Goal: Task Accomplishment & Management: Manage account settings

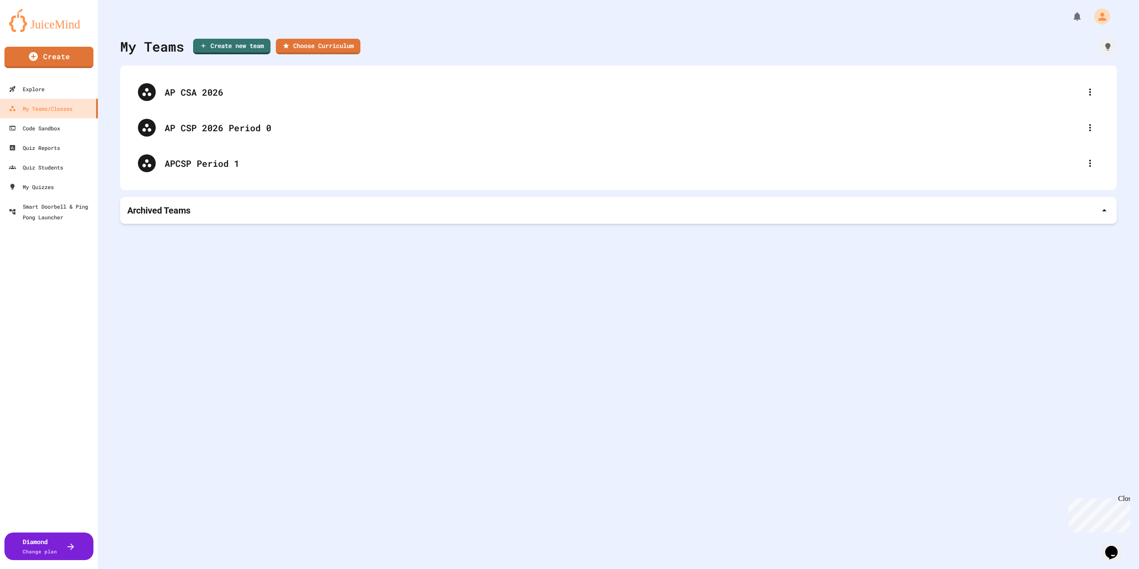
scroll to position [237, 0]
